Goal: Task Accomplishment & Management: Manage account settings

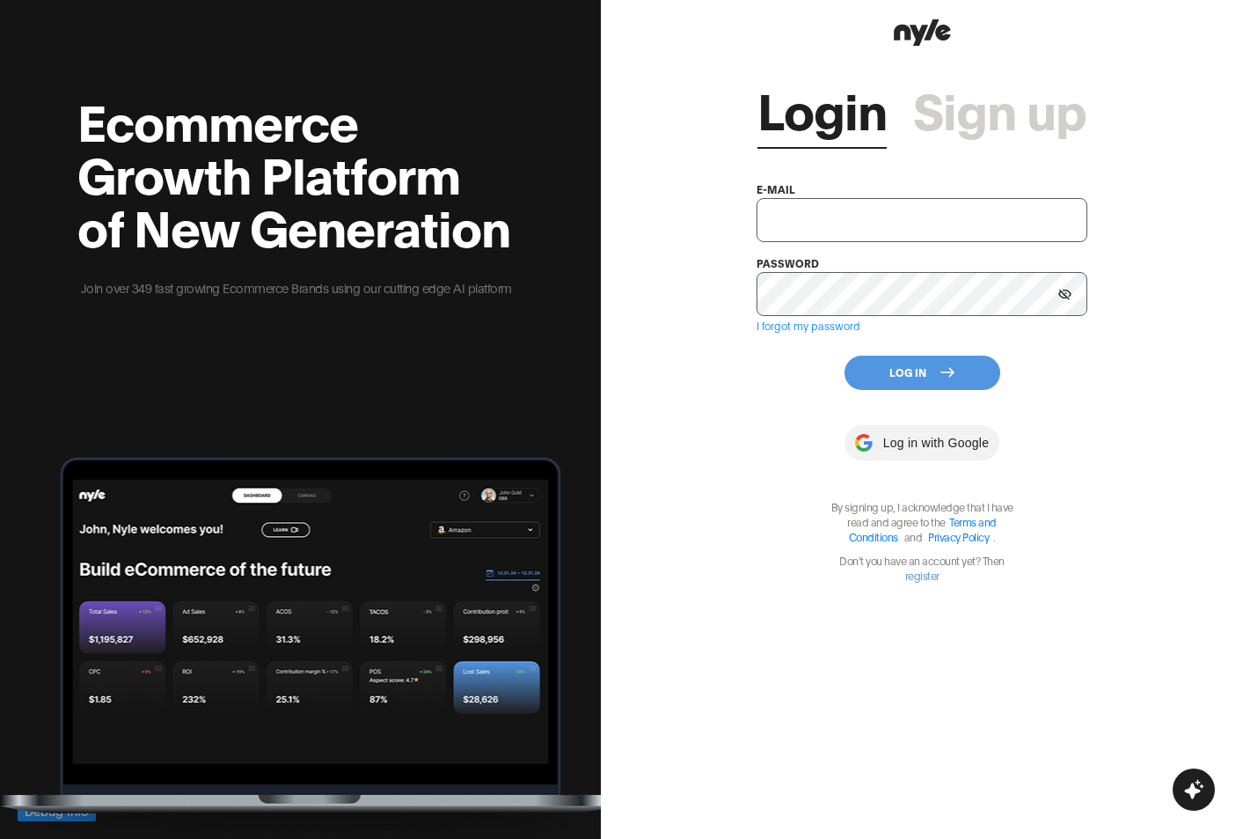
type input "[EMAIL_ADDRESS][PERSON_NAME]"
click at [893, 368] on button "Log In" at bounding box center [923, 372] width 156 height 34
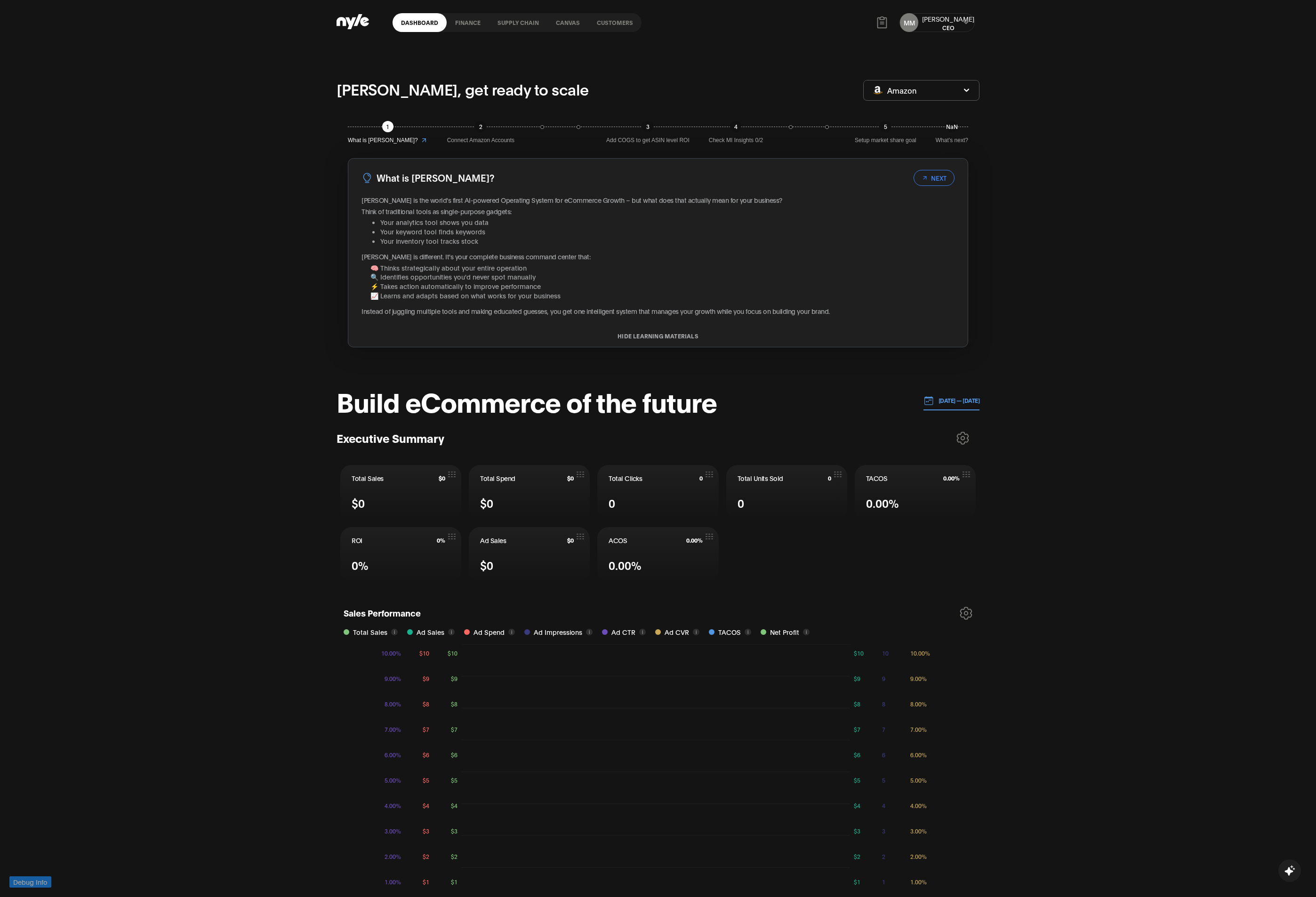
click at [609, 26] on link "Customers" at bounding box center [615, 22] width 53 height 19
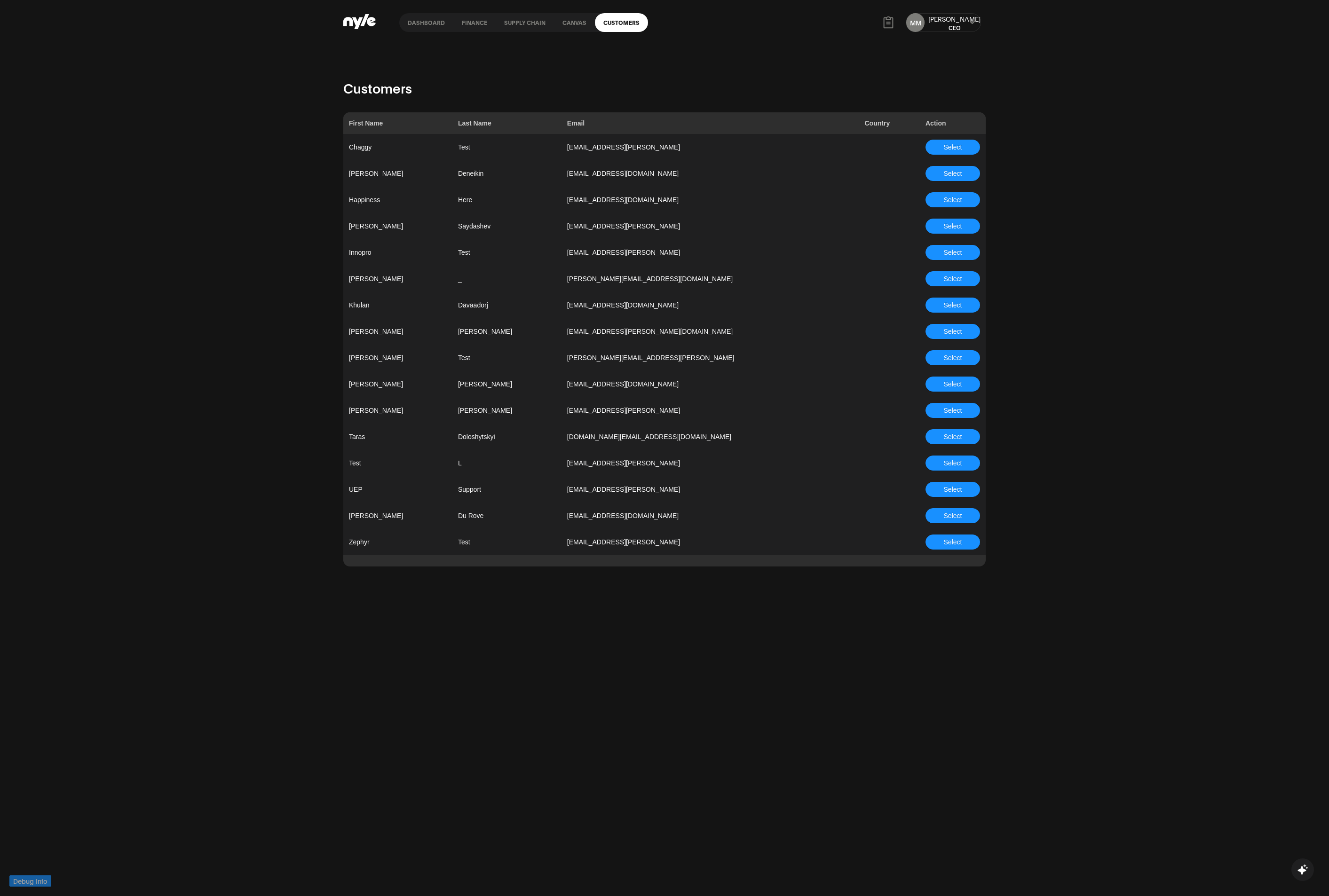
click at [664, 448] on span "Select" at bounding box center [953, 489] width 18 height 10
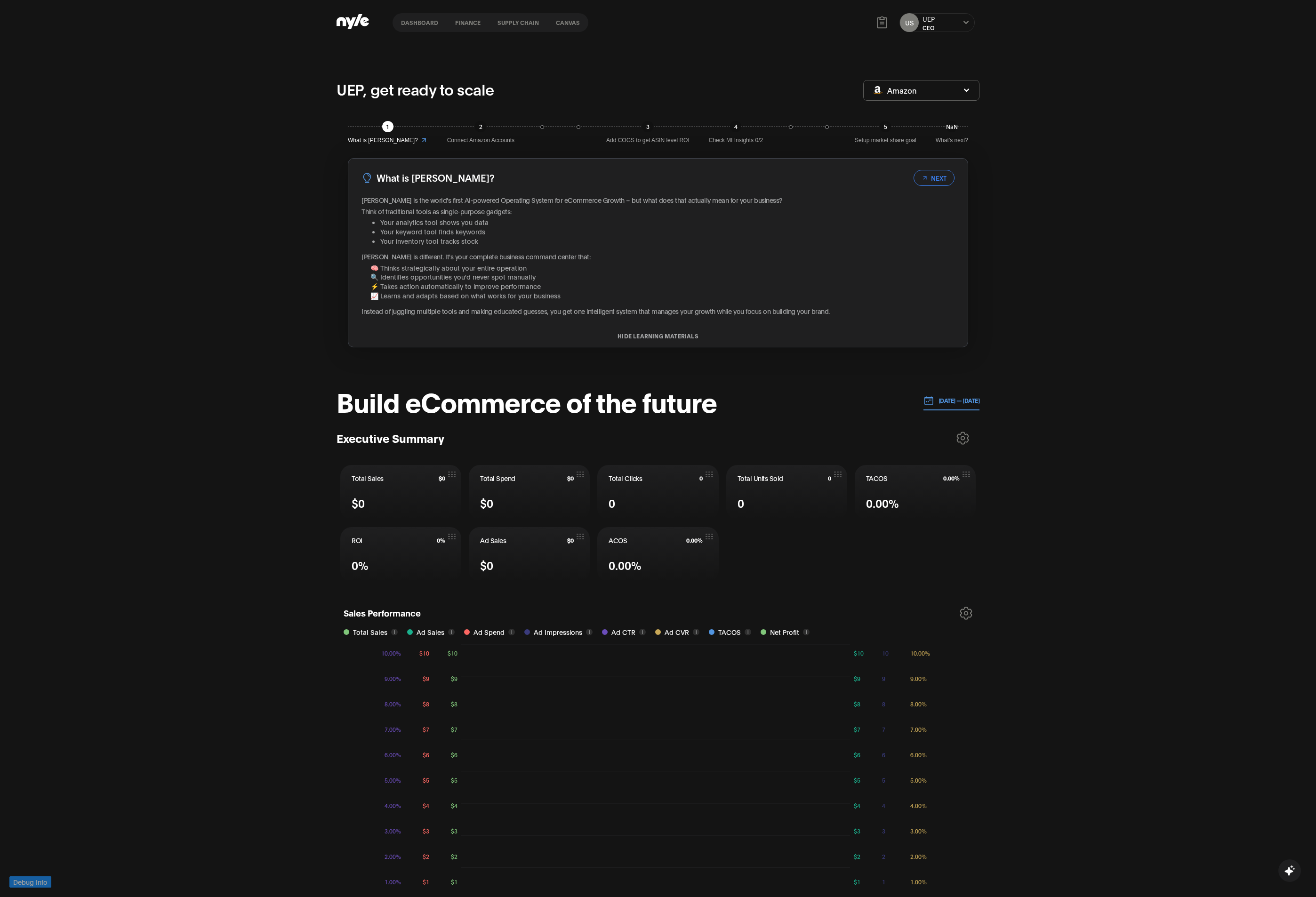
click at [664, 396] on button "[DATE] — [DATE]" at bounding box center [952, 401] width 57 height 19
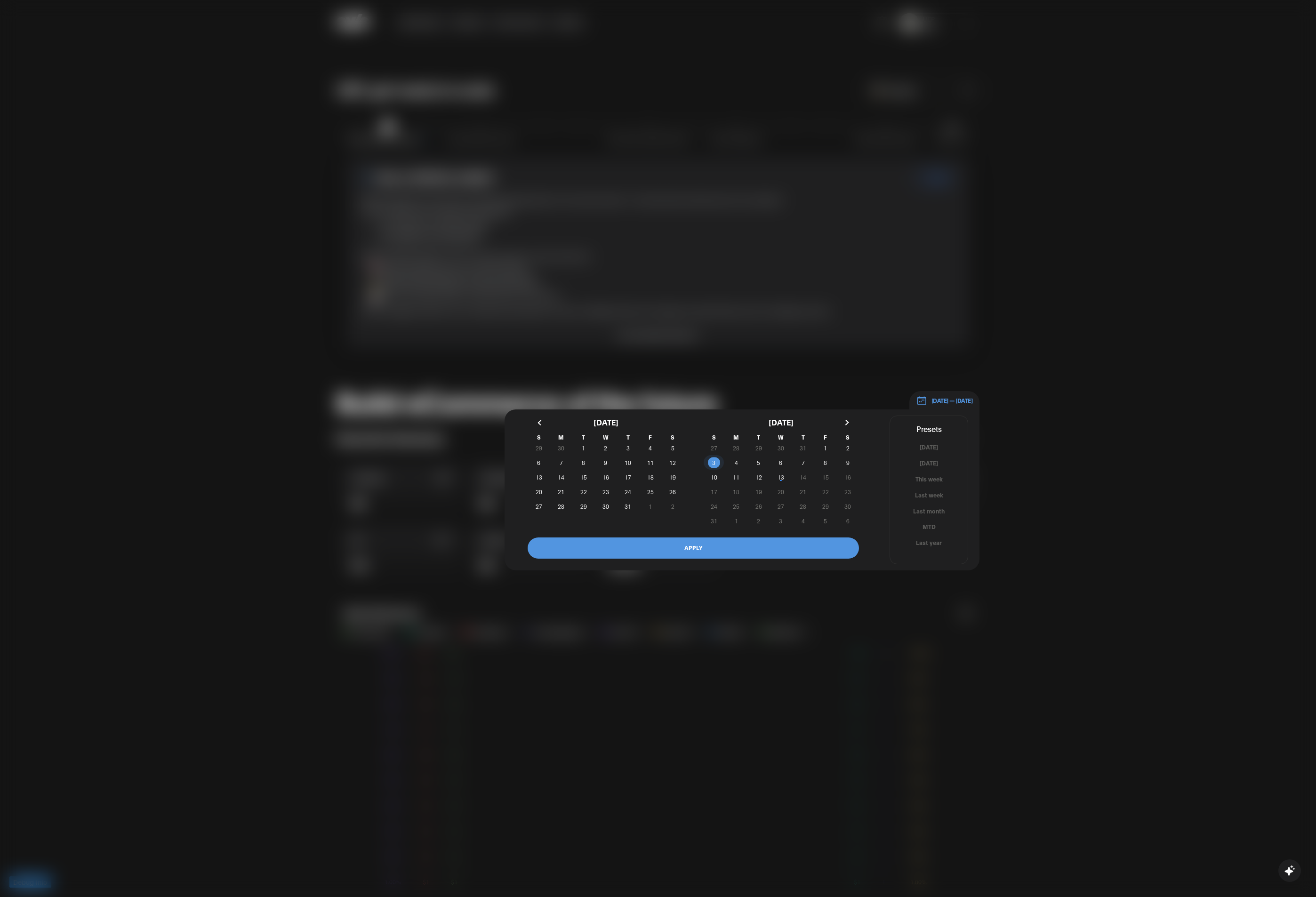
click at [664, 448] on span "3" at bounding box center [714, 463] width 3 height 17
click at [664, 448] on span "13" at bounding box center [781, 477] width 22 height 10
click at [664, 448] on button "APPLY" at bounding box center [693, 548] width 331 height 21
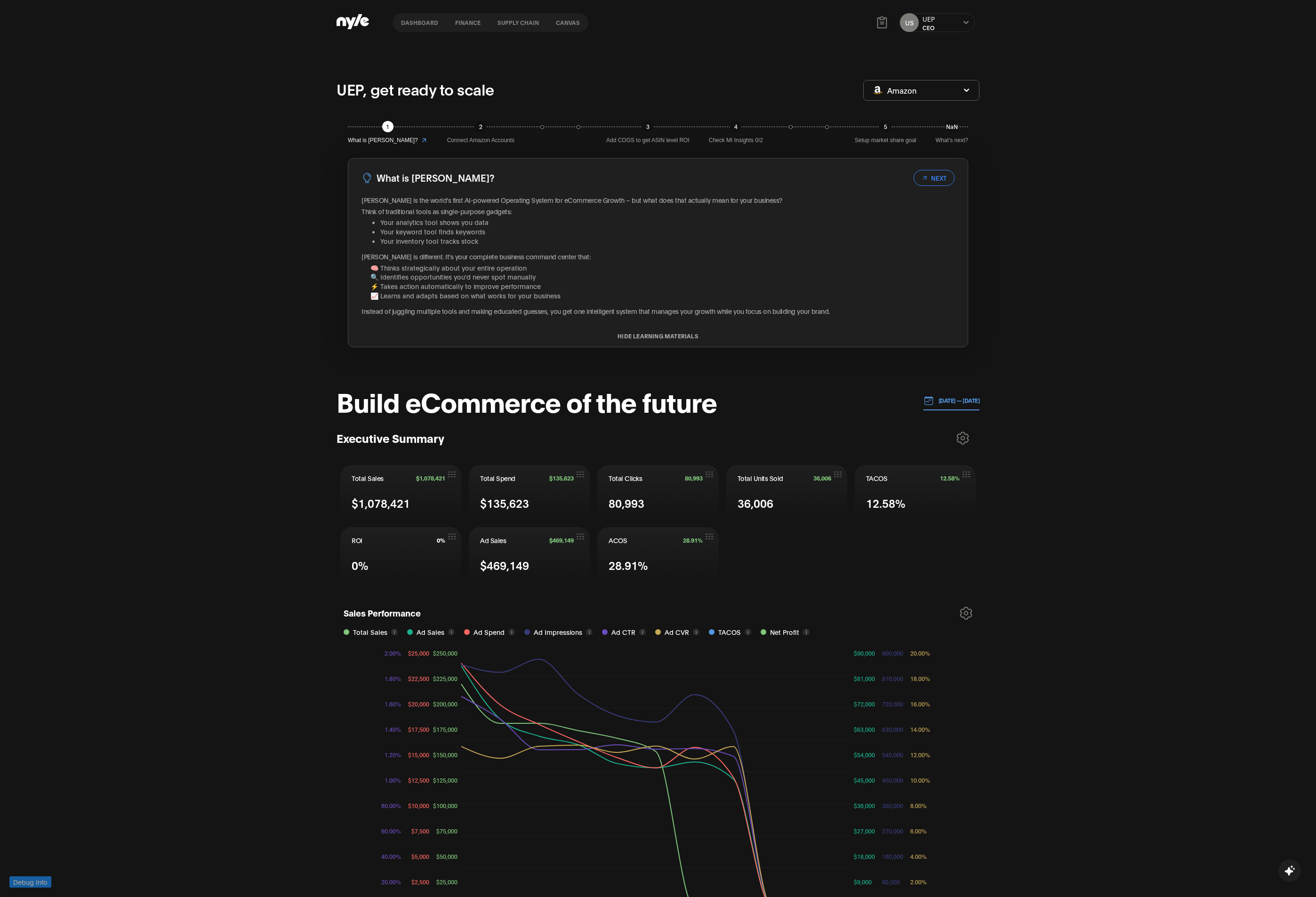
click at [664, 399] on p "03.08.2025 — 13.08.2025" at bounding box center [957, 401] width 46 height 9
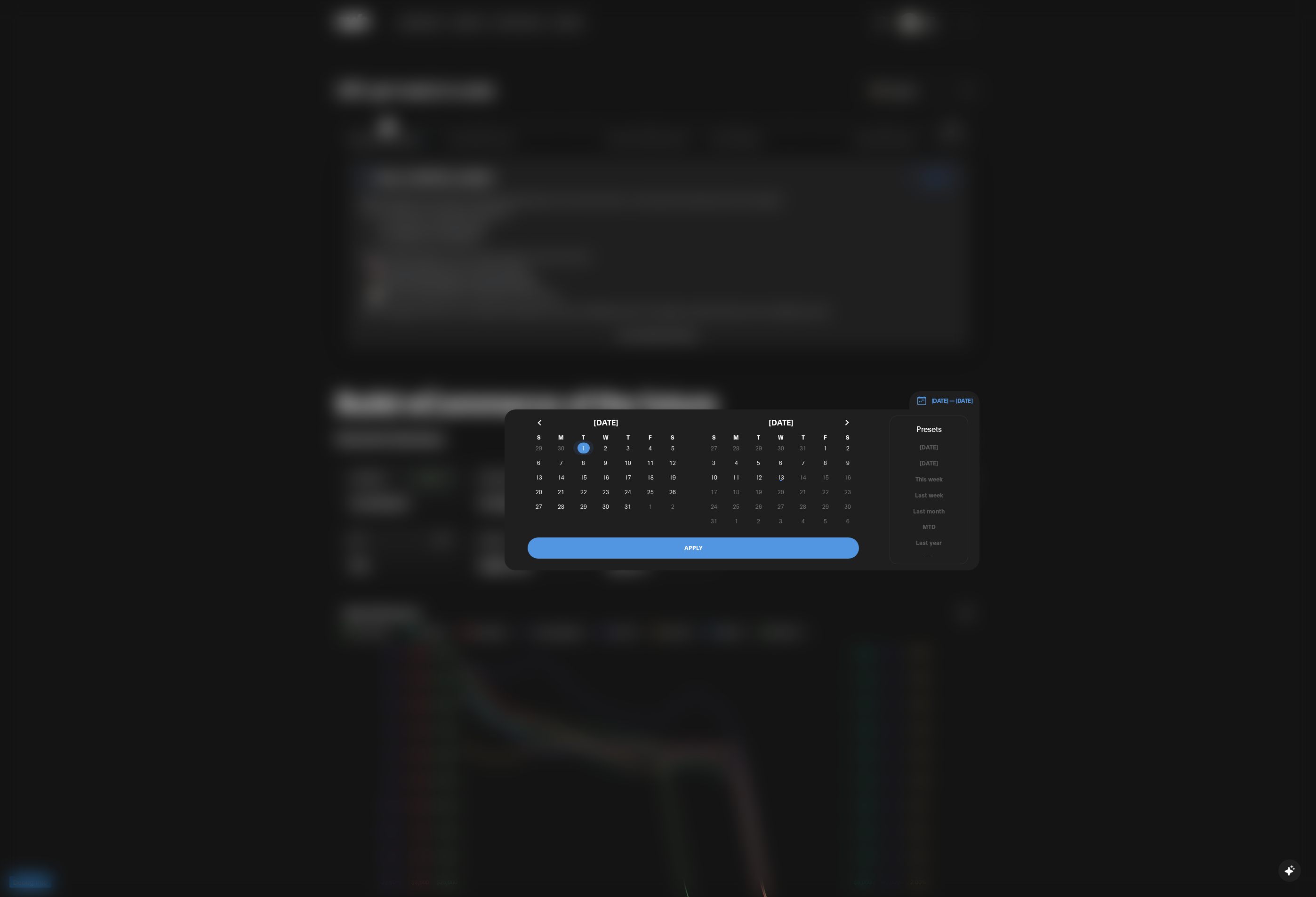
click at [582, 448] on span "1" at bounding box center [584, 448] width 3 height 17
click at [535, 423] on button "button" at bounding box center [541, 423] width 17 height 17
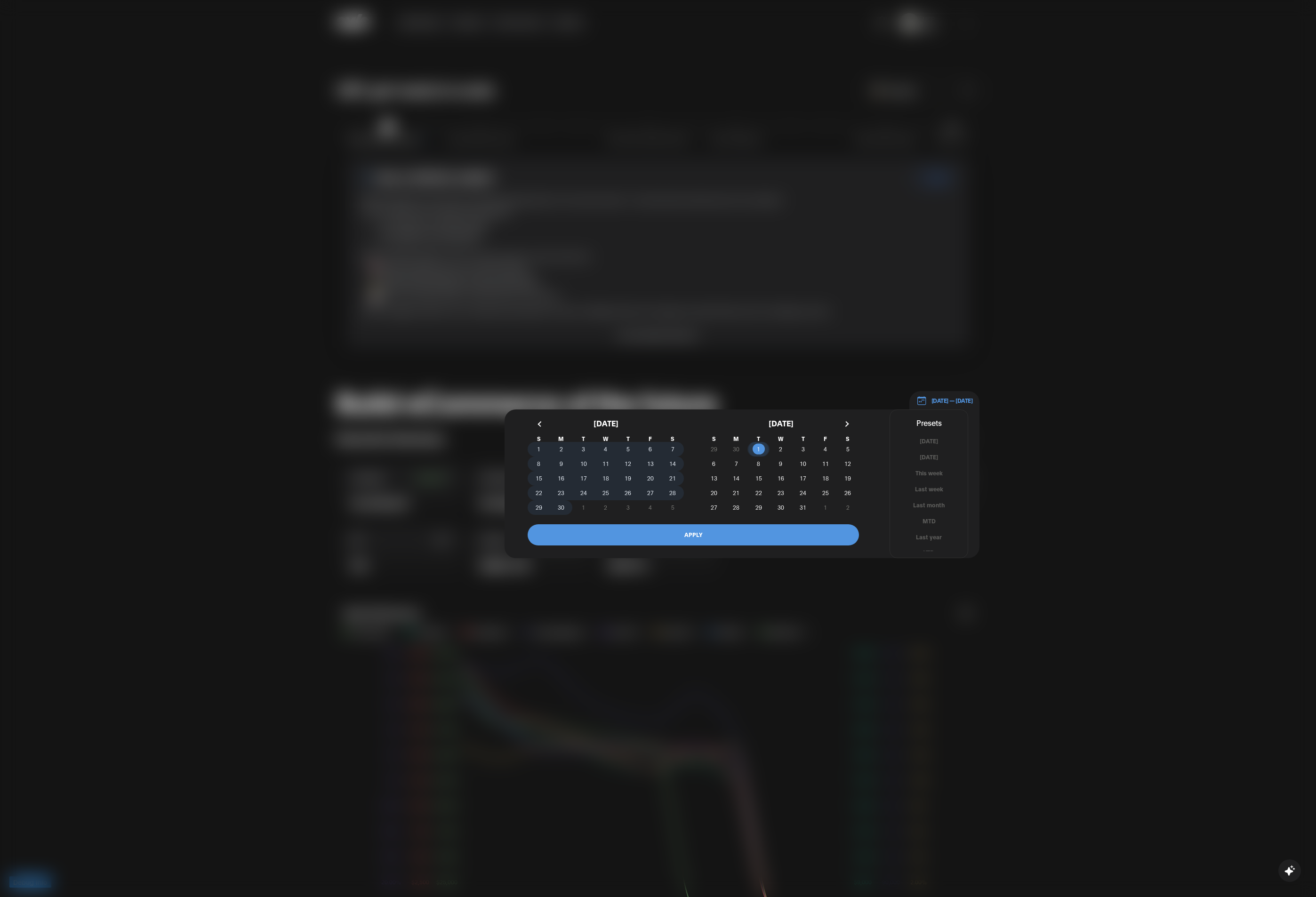
click at [542, 448] on span "1" at bounding box center [538, 449] width 22 height 10
click at [664, 448] on span "31" at bounding box center [803, 508] width 22 height 10
drag, startPoint x: 541, startPoint y: 452, endPoint x: 636, endPoint y: 532, distance: 124.2
click at [541, 448] on span "1" at bounding box center [538, 449] width 22 height 10
click at [664, 448] on button "APPLY" at bounding box center [693, 535] width 331 height 21
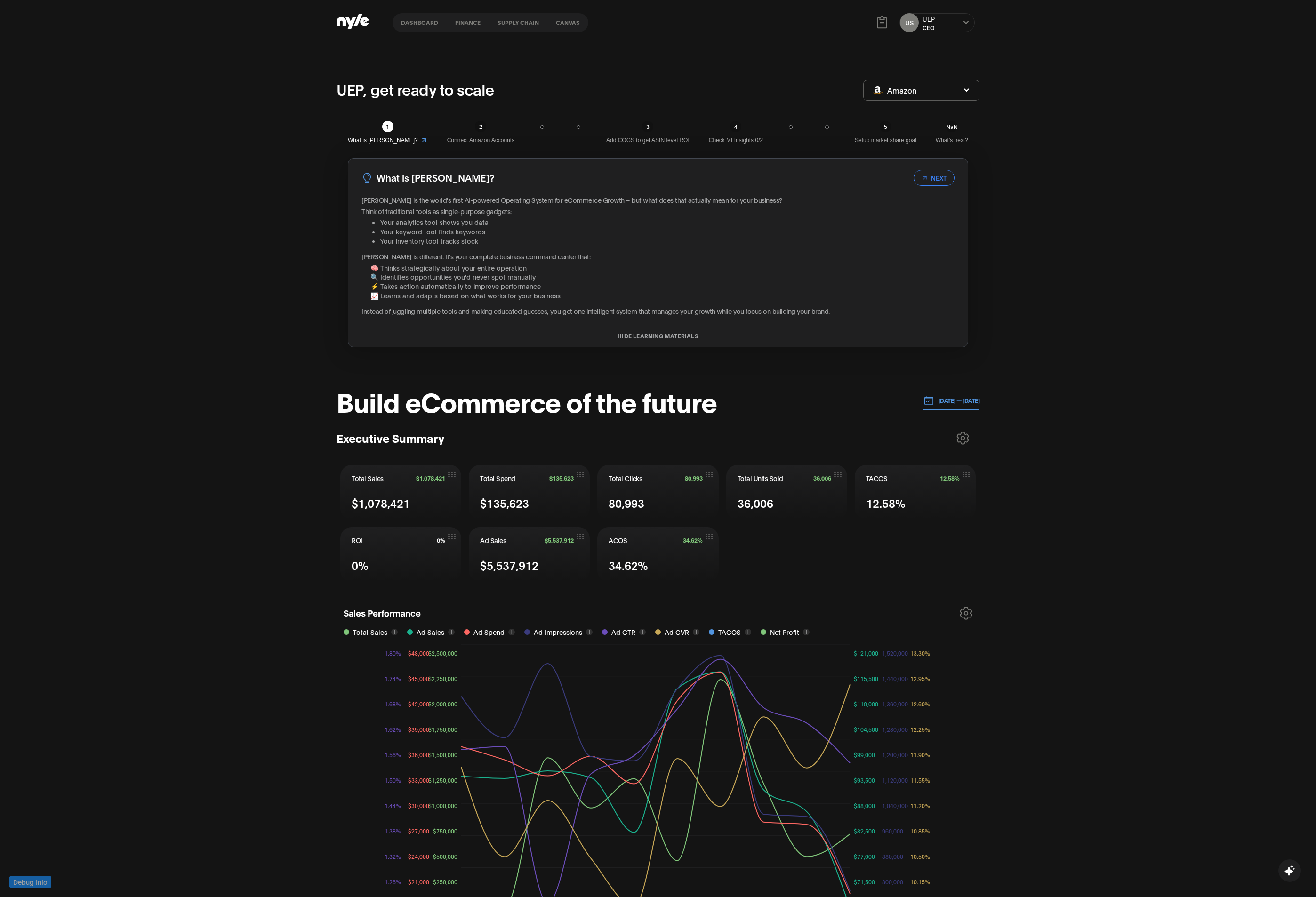
click at [664, 448] on div "UEP, get ready to scale Amazon 1 What is Nyle? 2 Connect Amazon Accounts 3 Add …" at bounding box center [658, 493] width 1316 height 897
click at [464, 22] on button "finance" at bounding box center [468, 22] width 42 height 6
click at [461, 19] on button "finance" at bounding box center [468, 22] width 42 height 6
click at [510, 21] on button "Supply chain" at bounding box center [518, 22] width 58 height 6
click at [570, 21] on button "Canvas" at bounding box center [568, 22] width 41 height 6
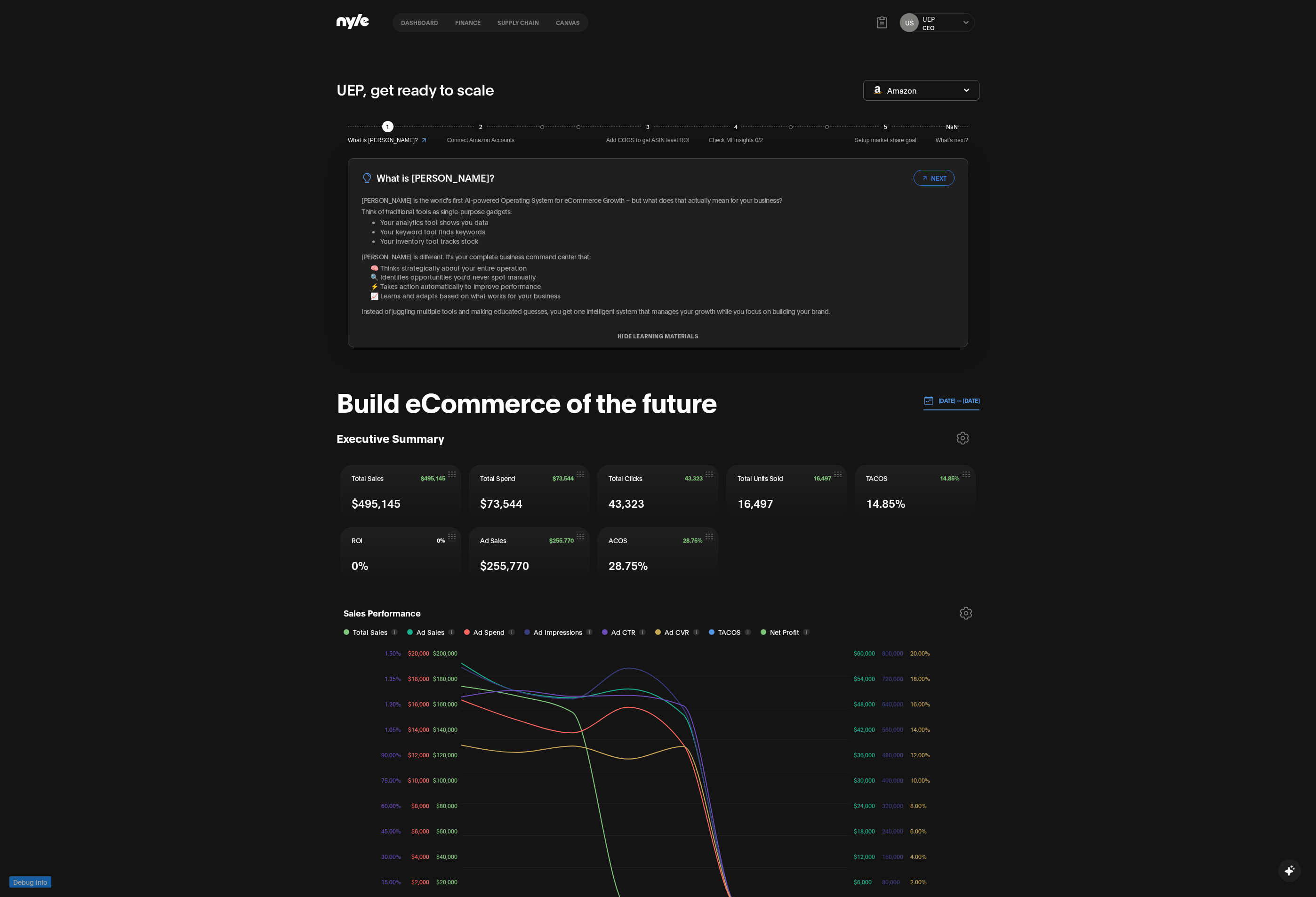
click at [468, 25] on button "finance" at bounding box center [468, 22] width 42 height 6
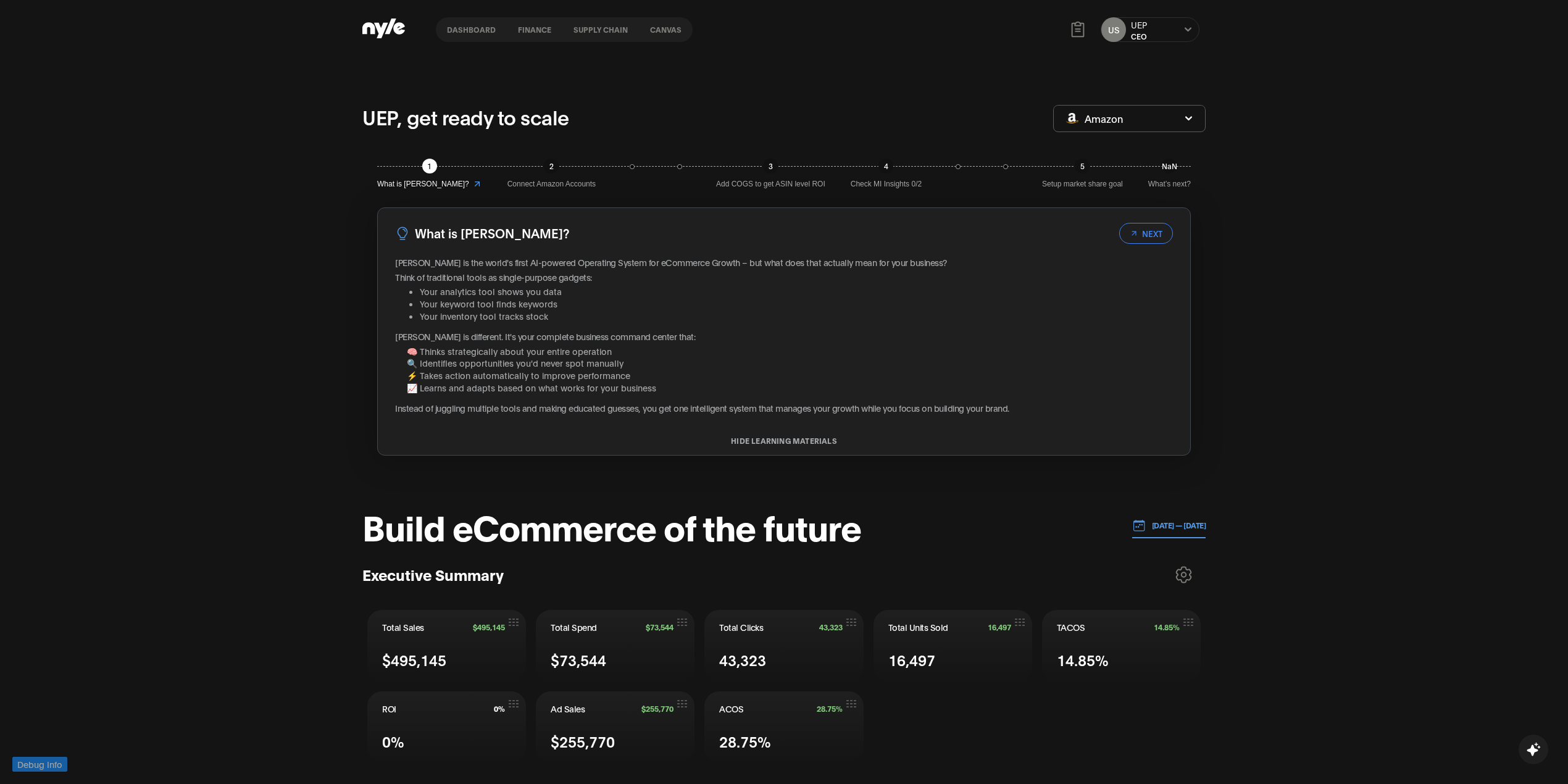
click at [528, 33] on button "finance" at bounding box center [534, 29] width 55 height 8
click at [528, 28] on button "finance" at bounding box center [534, 29] width 55 height 8
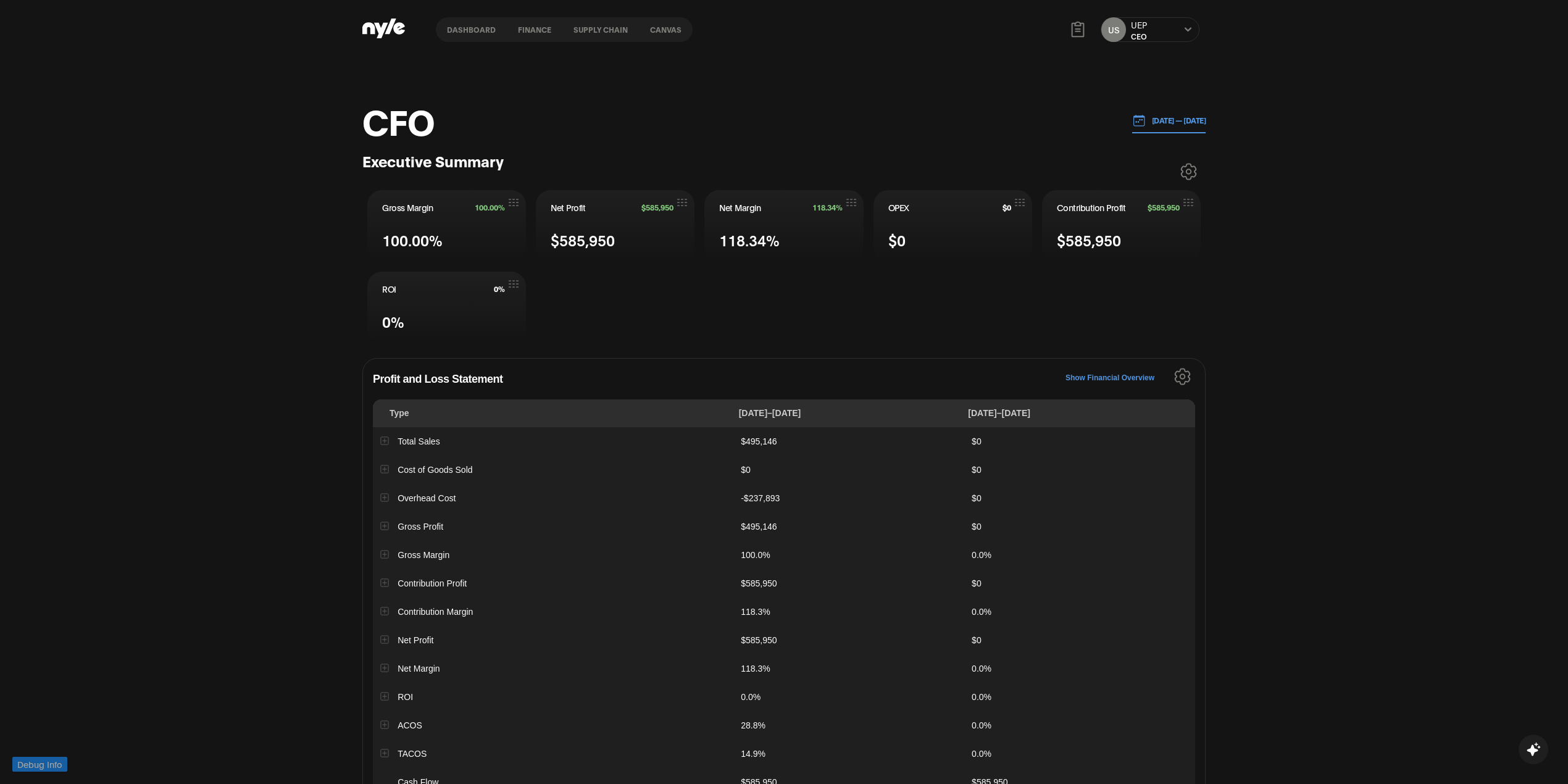
click at [606, 27] on button "Supply chain" at bounding box center [601, 29] width 76 height 8
click at [599, 26] on button "Supply chain" at bounding box center [601, 29] width 76 height 8
click at [598, 25] on button "Supply chain" at bounding box center [601, 29] width 76 height 8
click at [673, 29] on button "Canvas" at bounding box center [666, 29] width 54 height 8
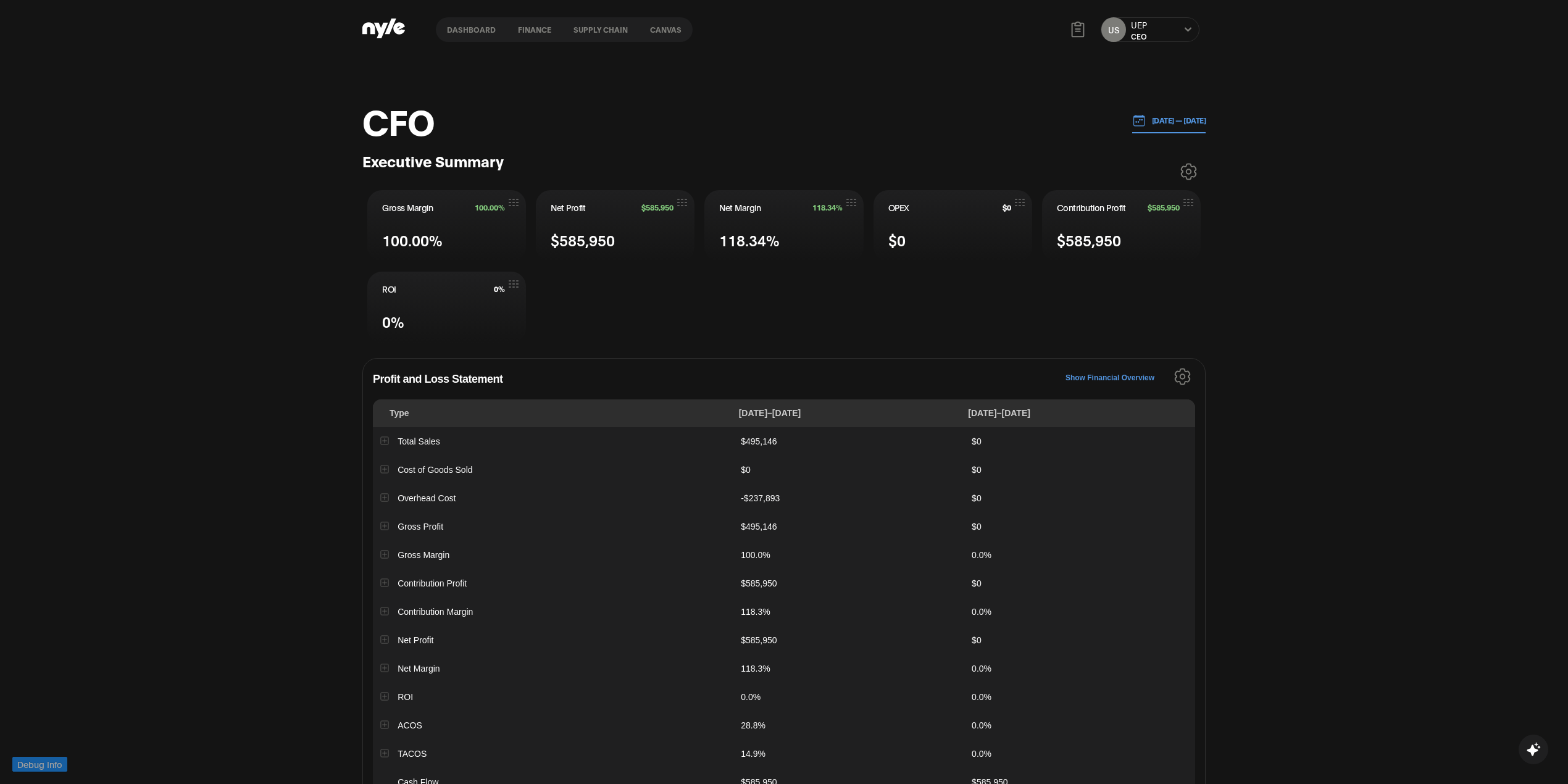
click at [660, 23] on nav "Dashboard finance Supply chain Canvas" at bounding box center [564, 29] width 257 height 25
click at [540, 23] on nav "Dashboard finance Supply chain Canvas" at bounding box center [564, 29] width 257 height 25
click at [544, 26] on button "finance" at bounding box center [534, 29] width 55 height 8
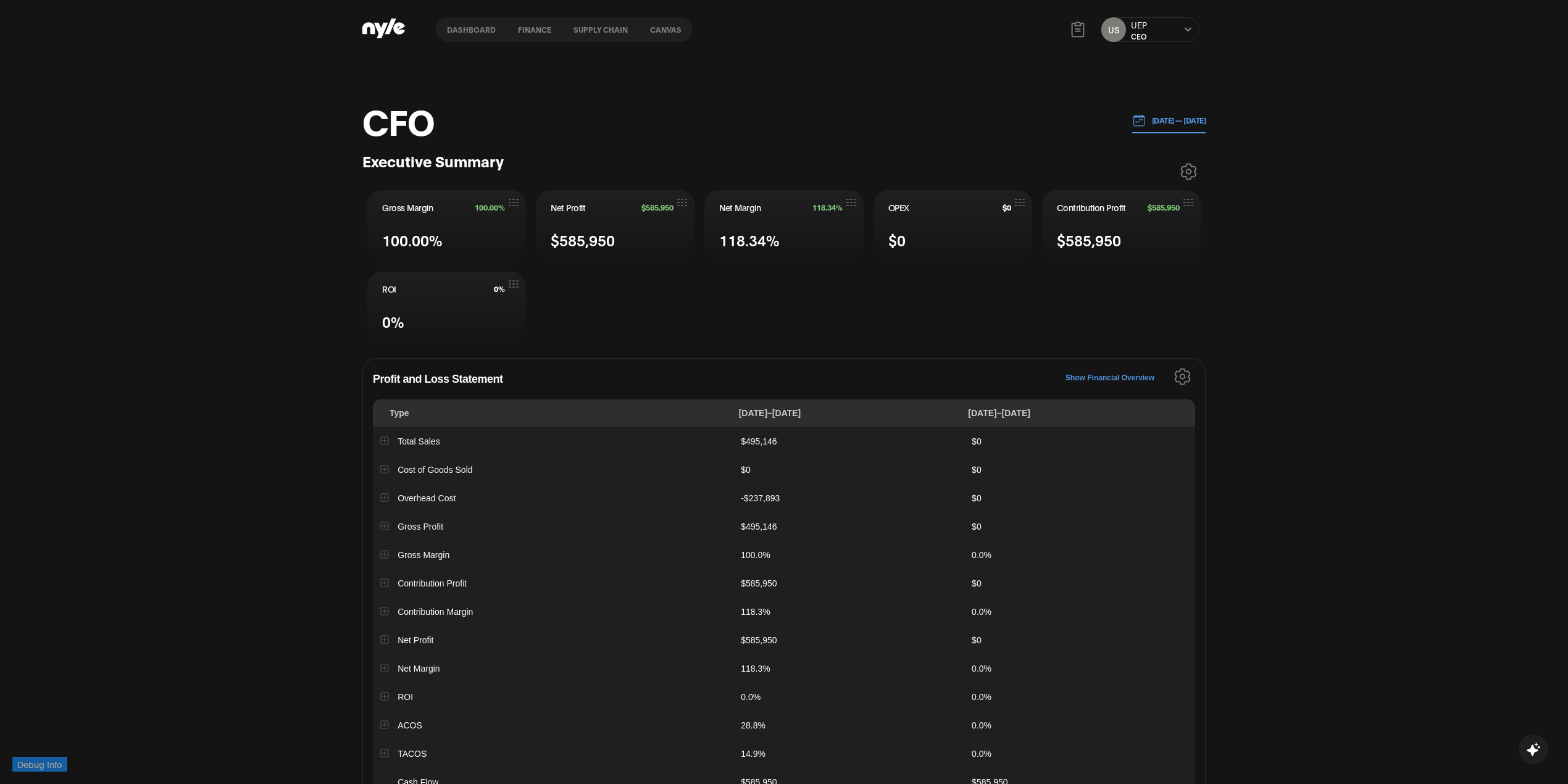
click at [585, 32] on button "Supply chain" at bounding box center [601, 29] width 76 height 8
click at [542, 79] on div "CFO 06.08.2025 — 13.08.2025 Executive Summary Gross Margin 100.00% 100.00% Net …" at bounding box center [784, 667] width 1568 height 1216
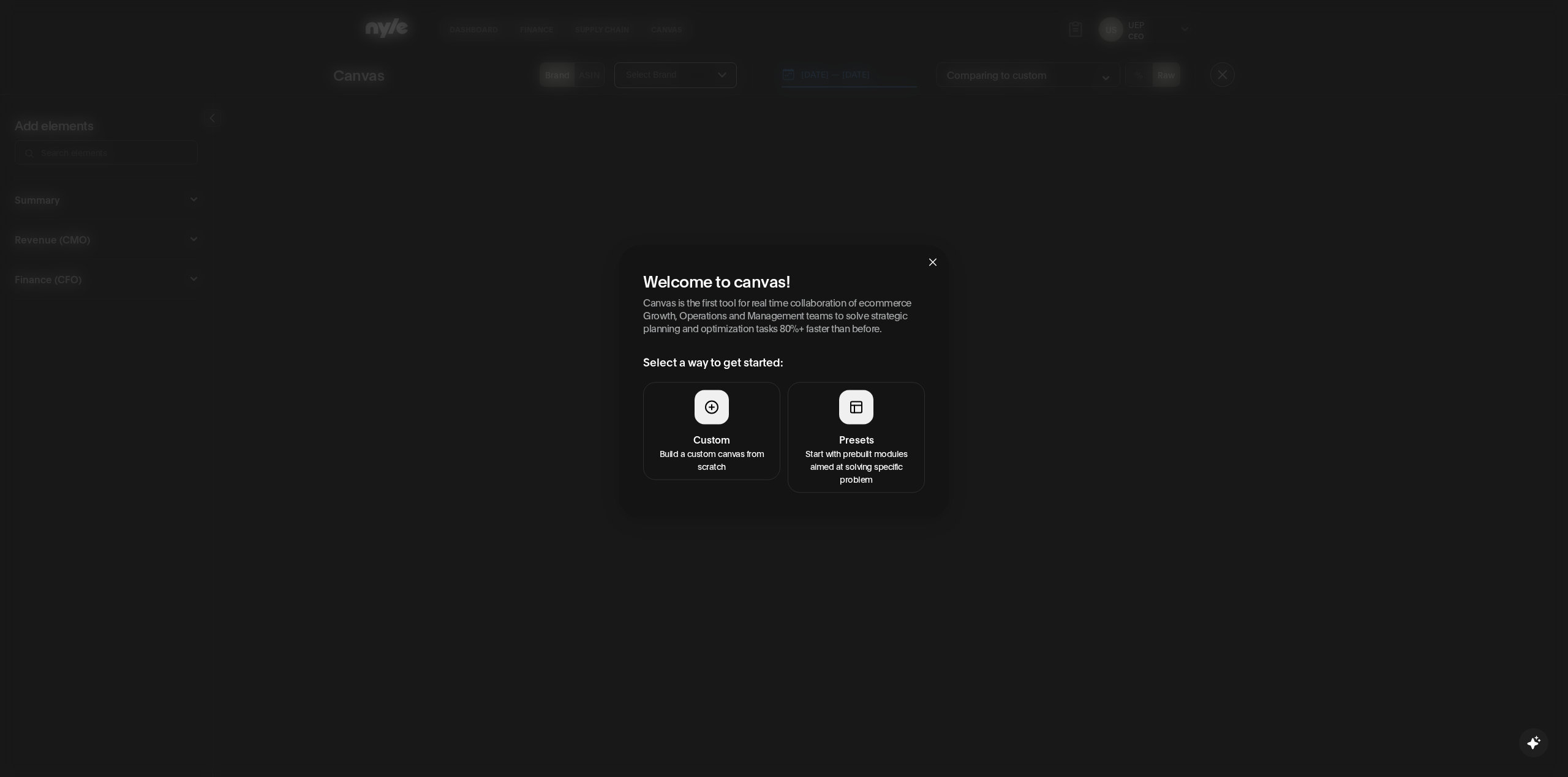
click at [735, 440] on h4 "Custom" at bounding box center [711, 439] width 121 height 15
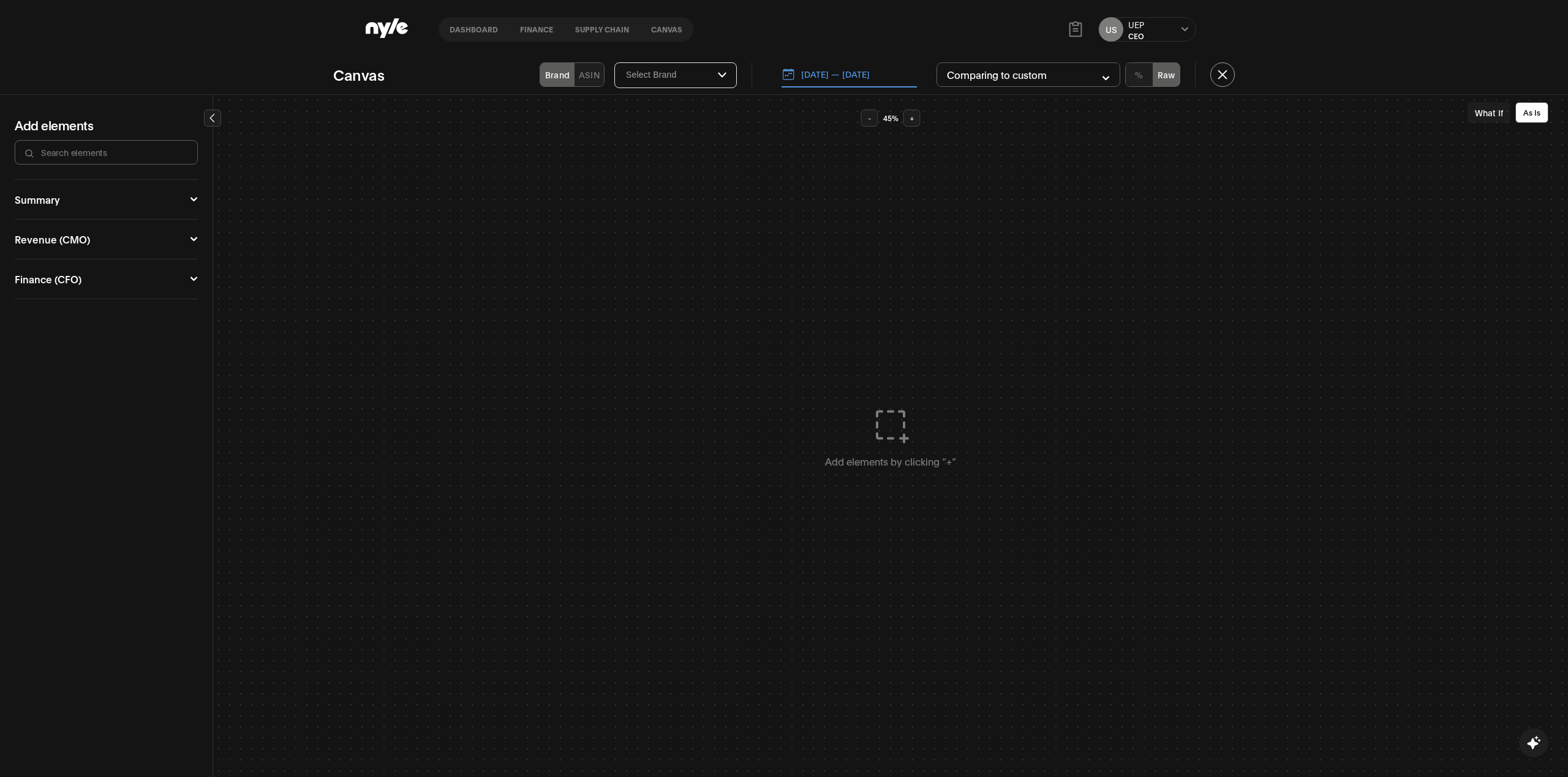
click at [190, 200] on icon at bounding box center [193, 200] width 8 height 8
click at [62, 222] on img at bounding box center [59, 225] width 15 height 15
drag, startPoint x: 780, startPoint y: 359, endPoint x: 788, endPoint y: 441, distance: 82.4
click at [0, 0] on div at bounding box center [0, 0] width 0 height 0
click at [541, 275] on div "button" at bounding box center [542, 274] width 3 height 3
